Goal: Check status

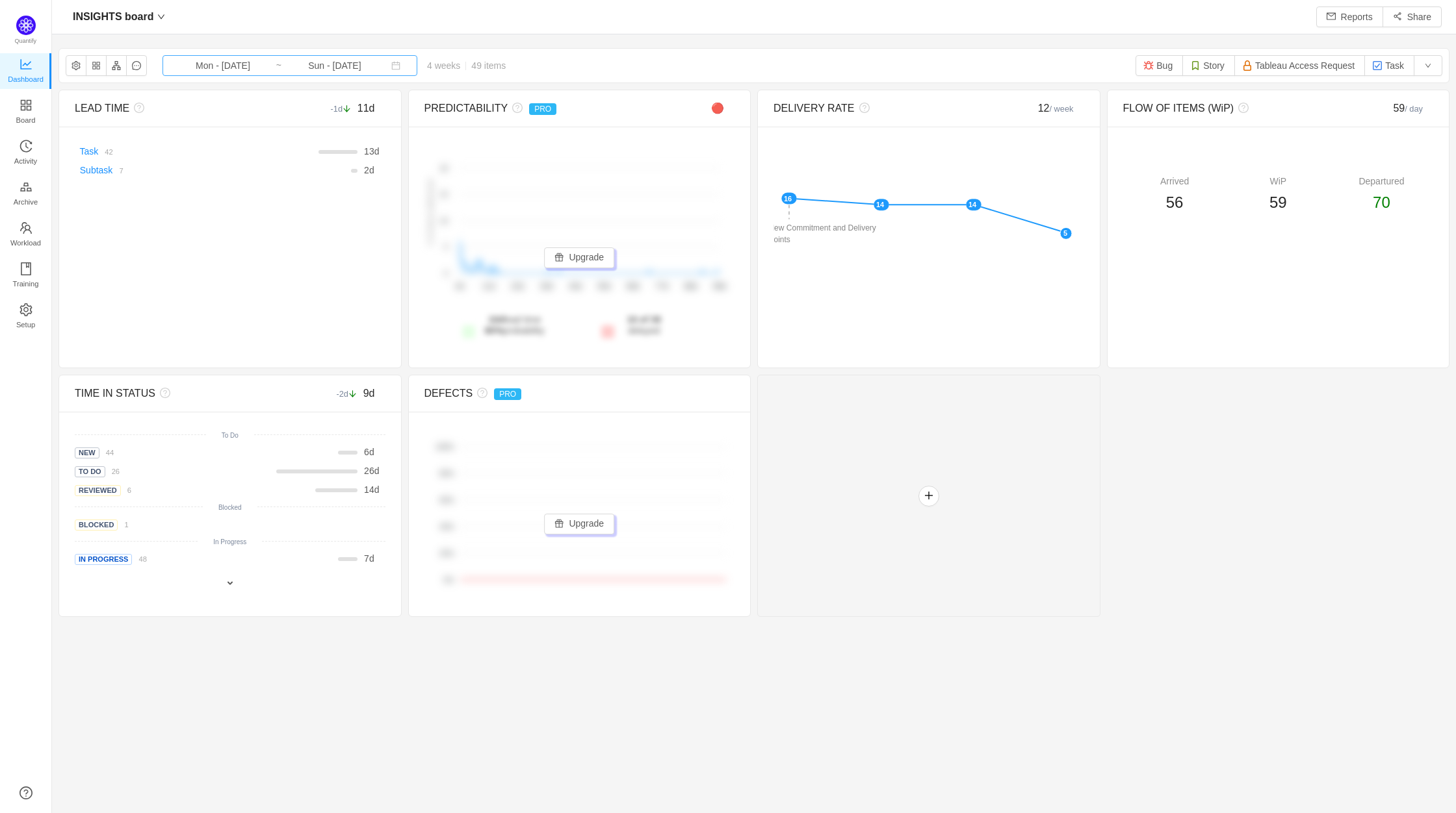
scroll to position [794, 1374]
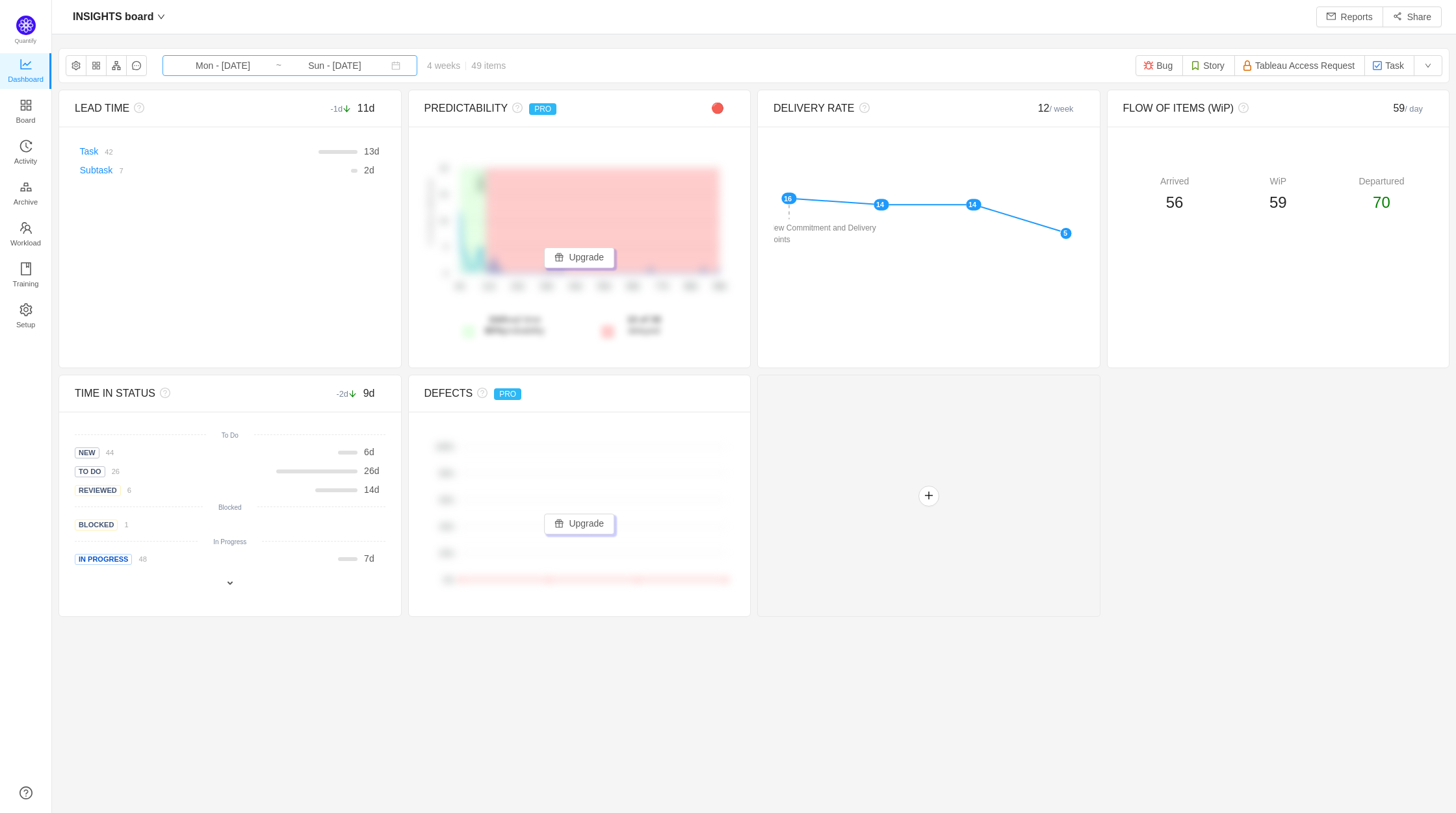
click at [220, 59] on input "Mon - [DATE]" at bounding box center [223, 66] width 105 height 14
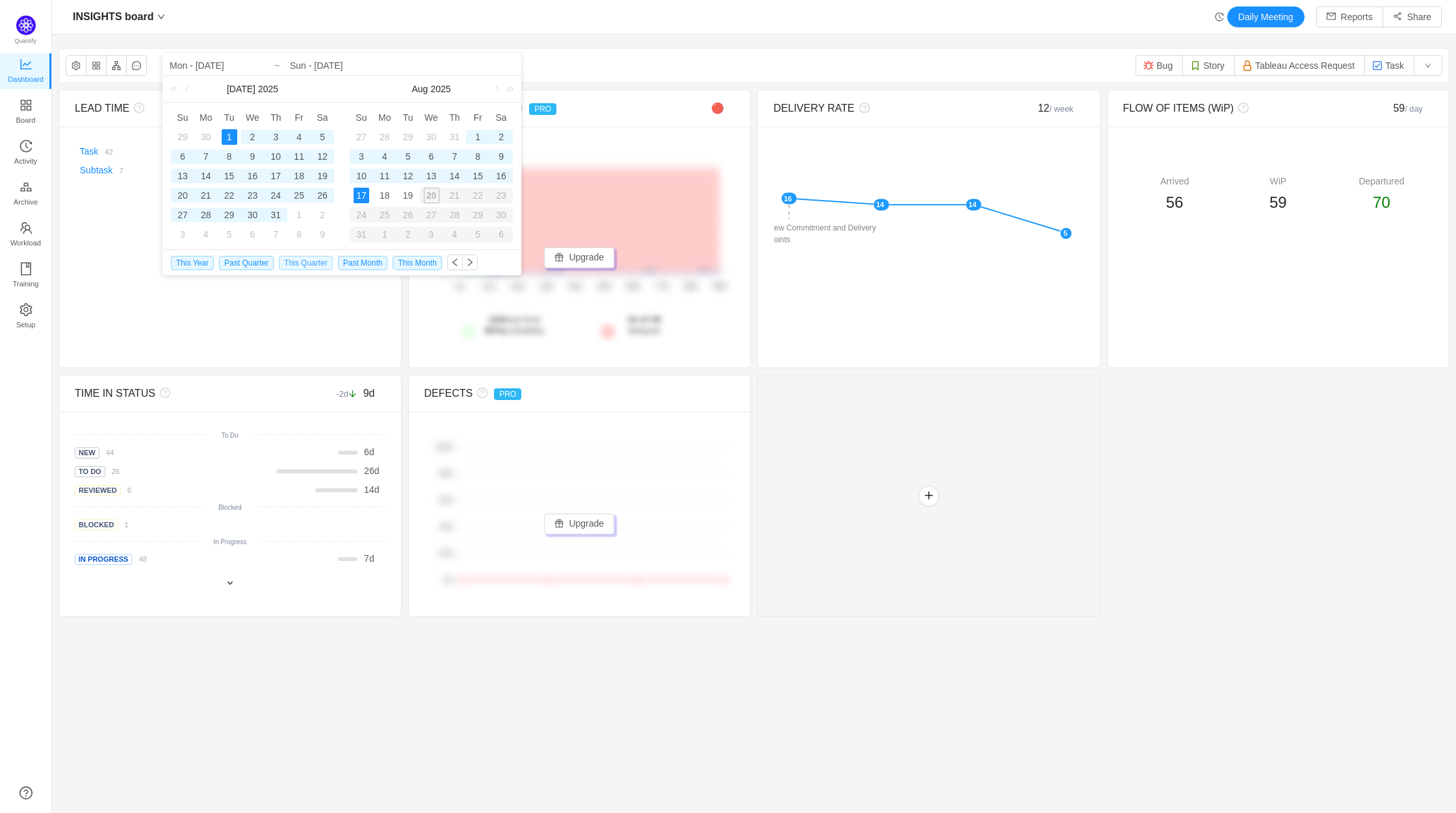
click at [301, 262] on span "This Quarter" at bounding box center [305, 263] width 54 height 14
type input "Tue - [DATE]"
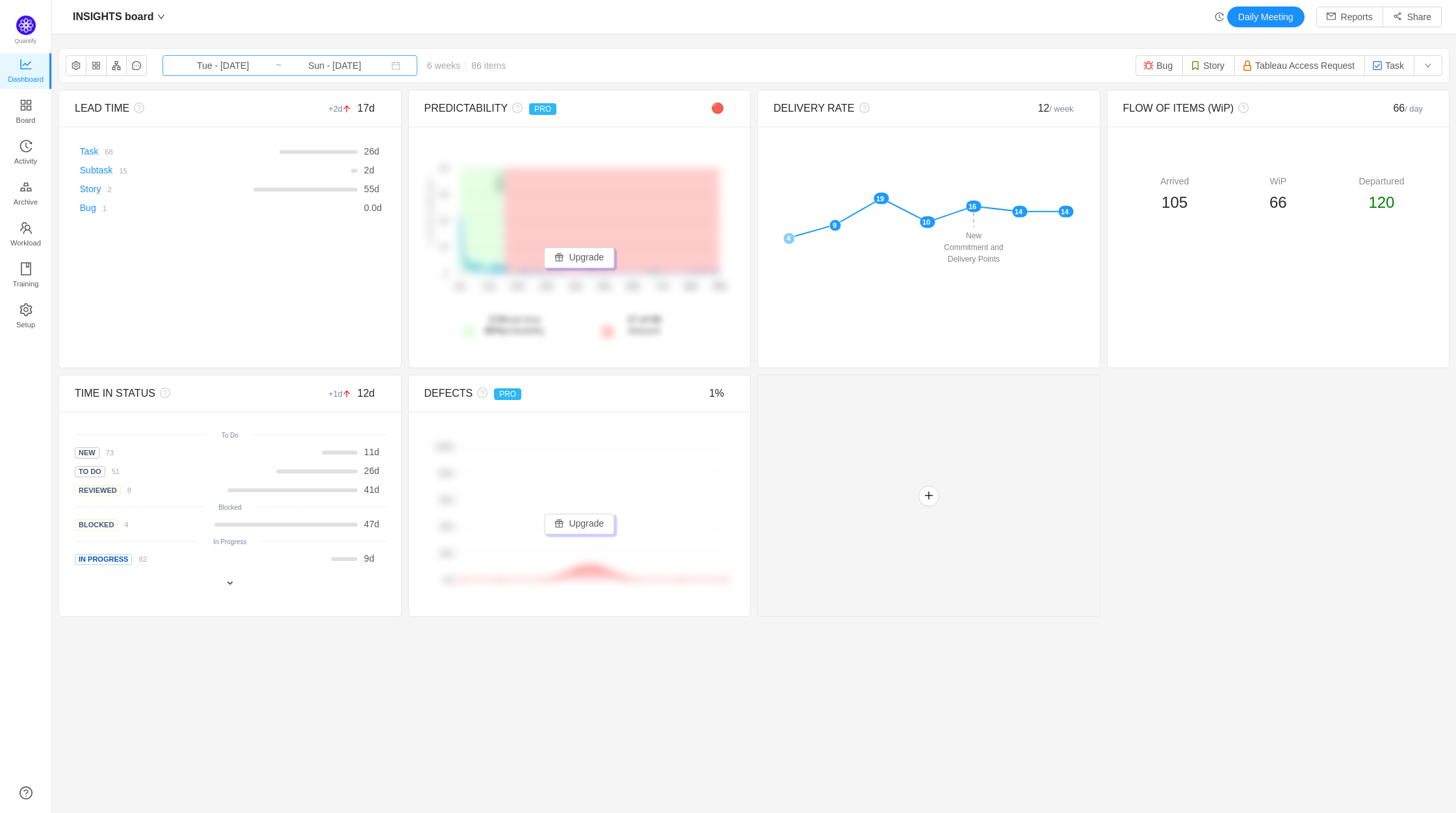
click at [313, 71] on input "Sun - [DATE]" at bounding box center [334, 66] width 105 height 14
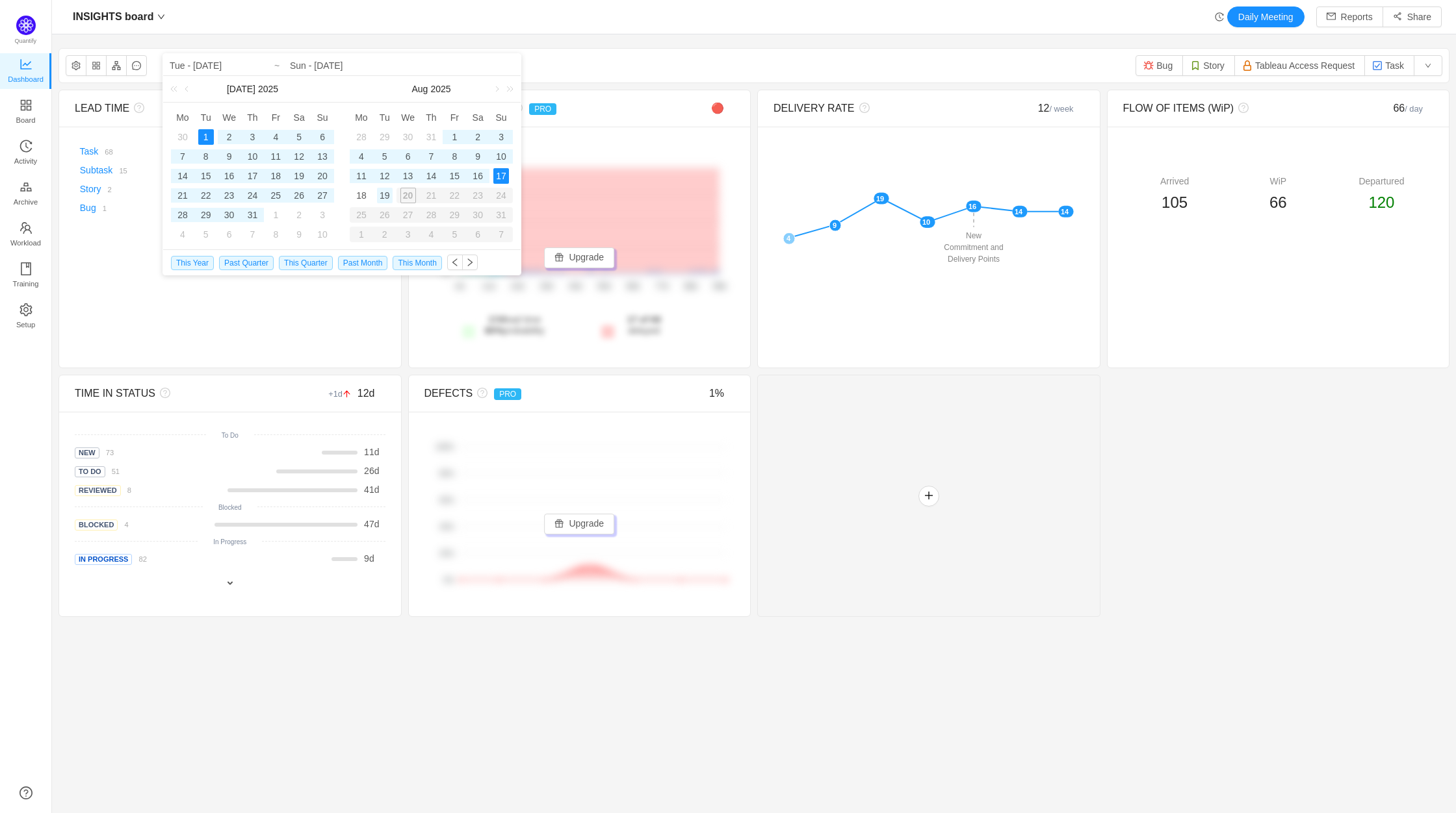
click at [384, 197] on div "19" at bounding box center [384, 196] width 15 height 15
click at [205, 135] on div "1" at bounding box center [206, 137] width 15 height 15
type input "Tue - [DATE]"
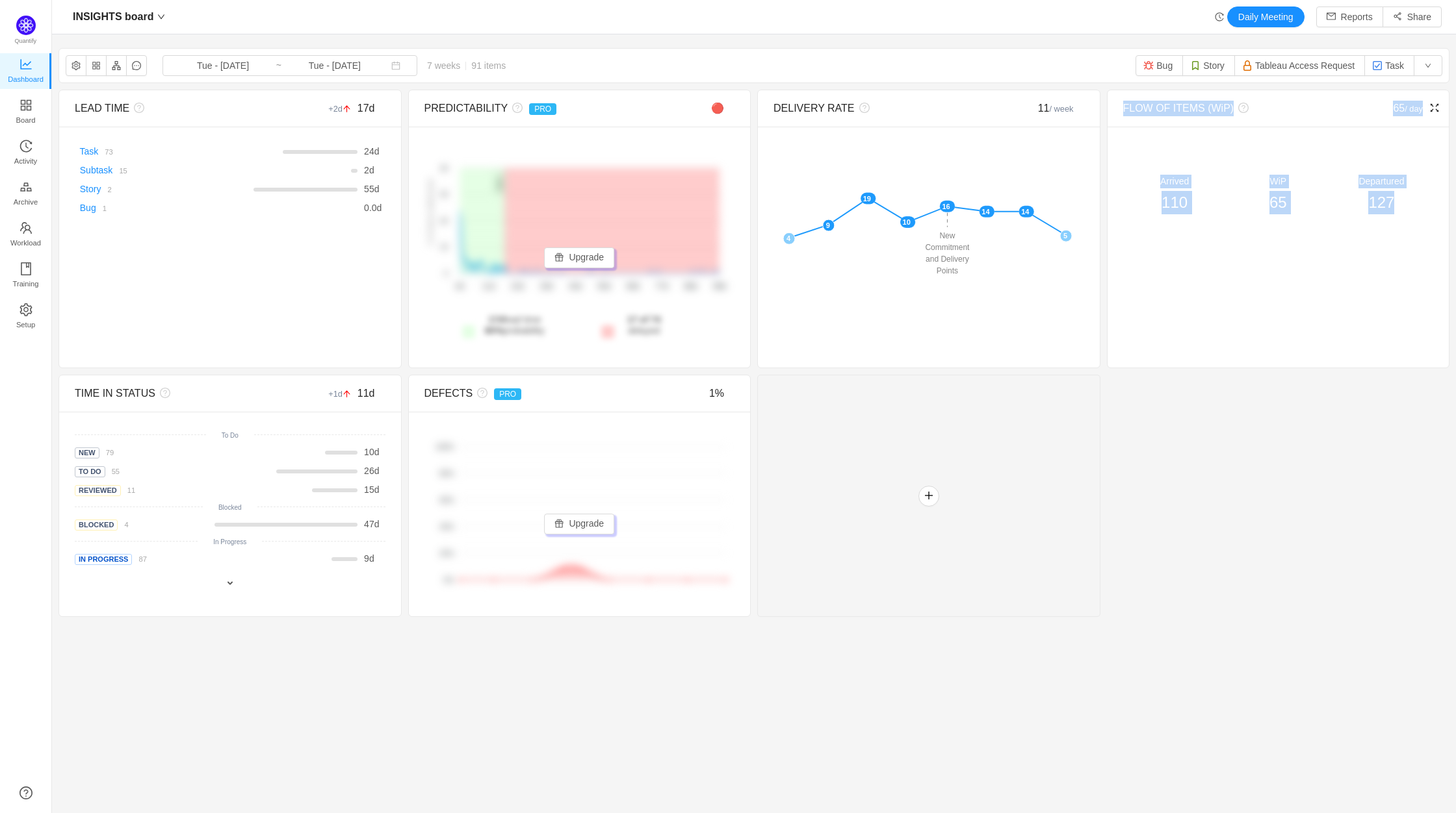
drag, startPoint x: 1390, startPoint y: 204, endPoint x: 1111, endPoint y: 99, distance: 298.1
click at [1111, 99] on div "FLOW OF ITEMS (WiP) 65 / day Arrived 110 WiP 65 Departured 127" at bounding box center [1279, 228] width 343 height 278
click at [1196, 210] on div "110" at bounding box center [1174, 202] width 103 height 23
